Goal: Transaction & Acquisition: Purchase product/service

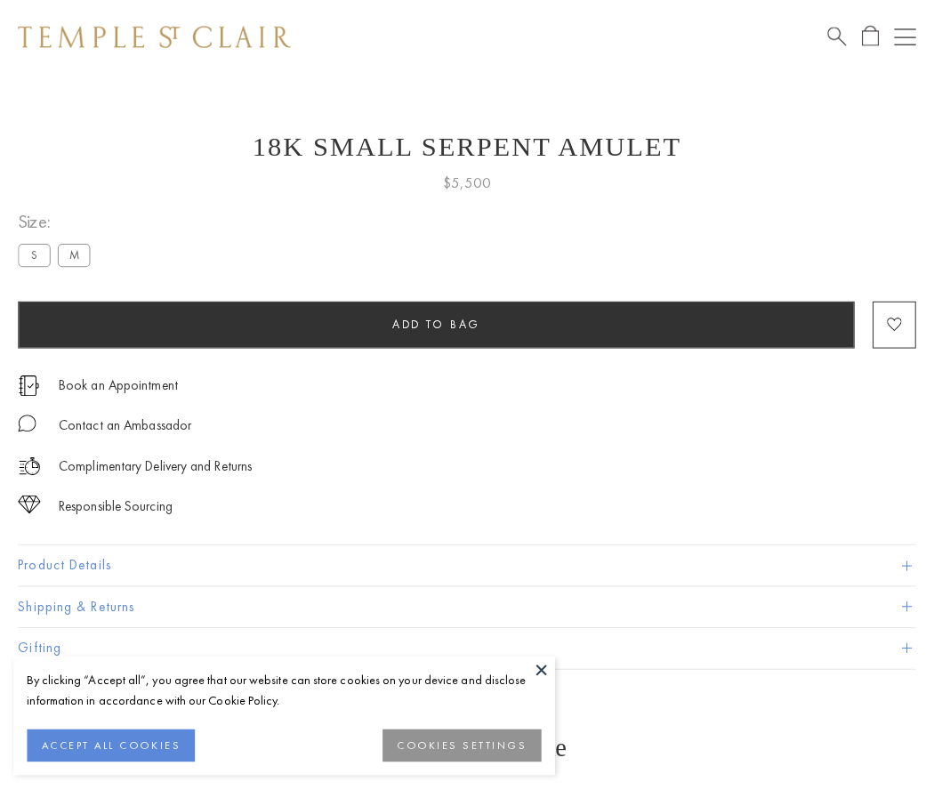
scroll to position [1, 0]
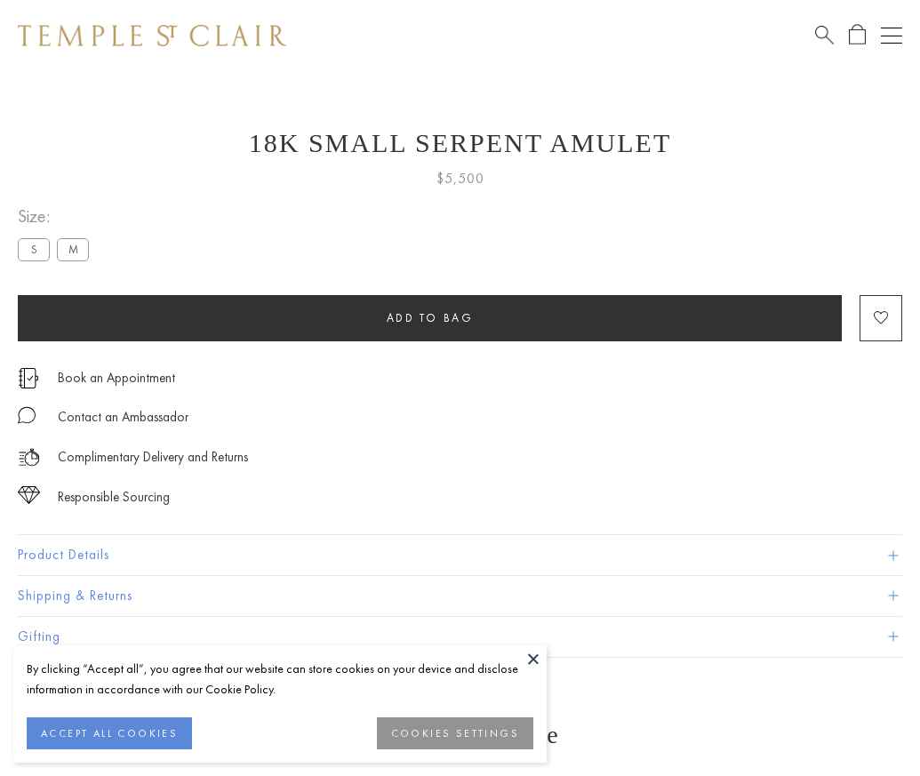
click at [430, 318] on span "Add to bag" at bounding box center [430, 317] width 87 height 15
